Goal: Register for event/course

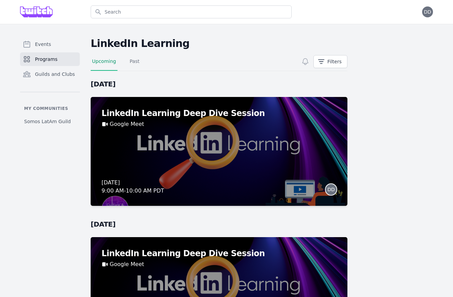
scroll to position [76, 0]
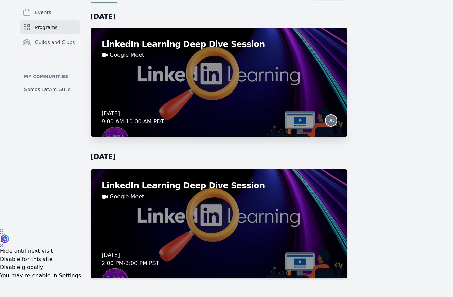
scroll to position [76, 0]
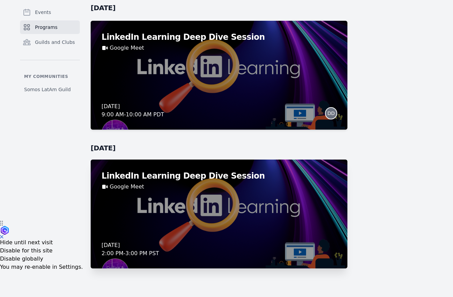
click at [264, 210] on div "LinkedIn Learning Deep Dive Session Google Meet [DATE] 2:00 PM - 3:00 PM PST" at bounding box center [219, 213] width 257 height 109
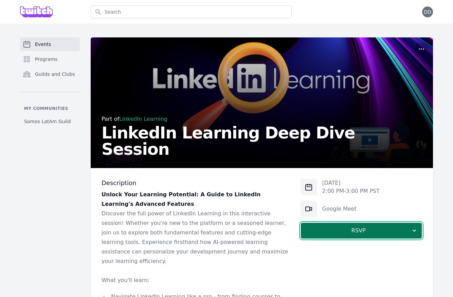
click at [361, 229] on span "RSVP" at bounding box center [358, 230] width 105 height 8
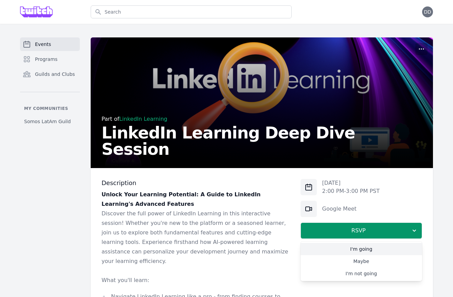
click at [353, 251] on link "I'm going" at bounding box center [362, 249] width 122 height 12
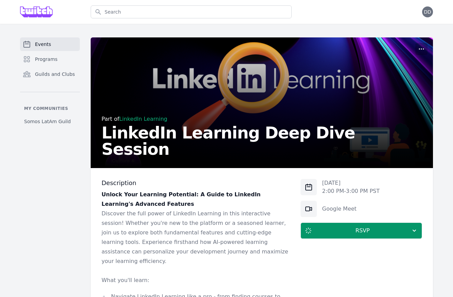
click at [49, 44] on span "Events" at bounding box center [43, 44] width 16 height 7
